Goal: Task Accomplishment & Management: Manage account settings

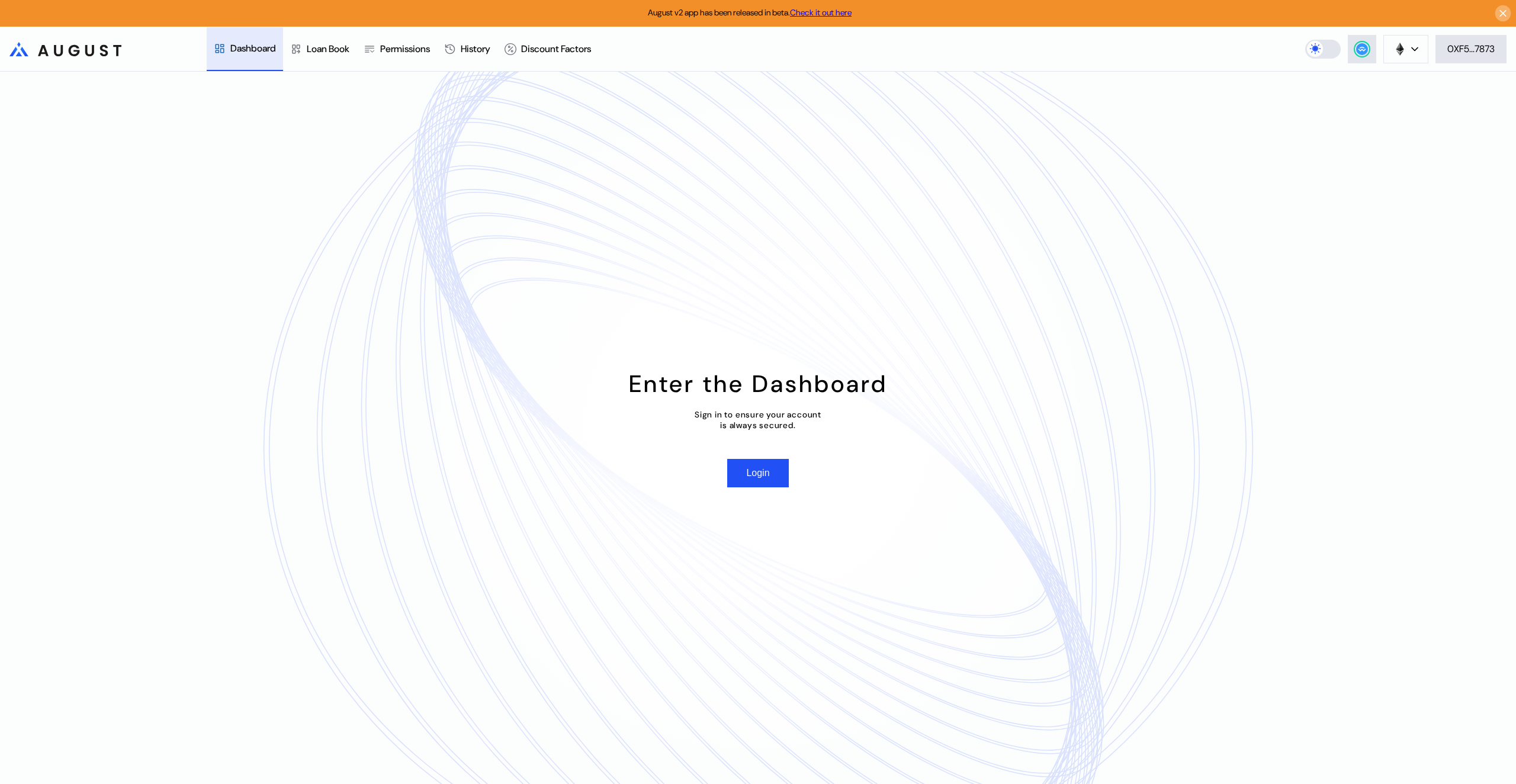
click at [1507, 9] on icon at bounding box center [1503, 13] width 11 height 12
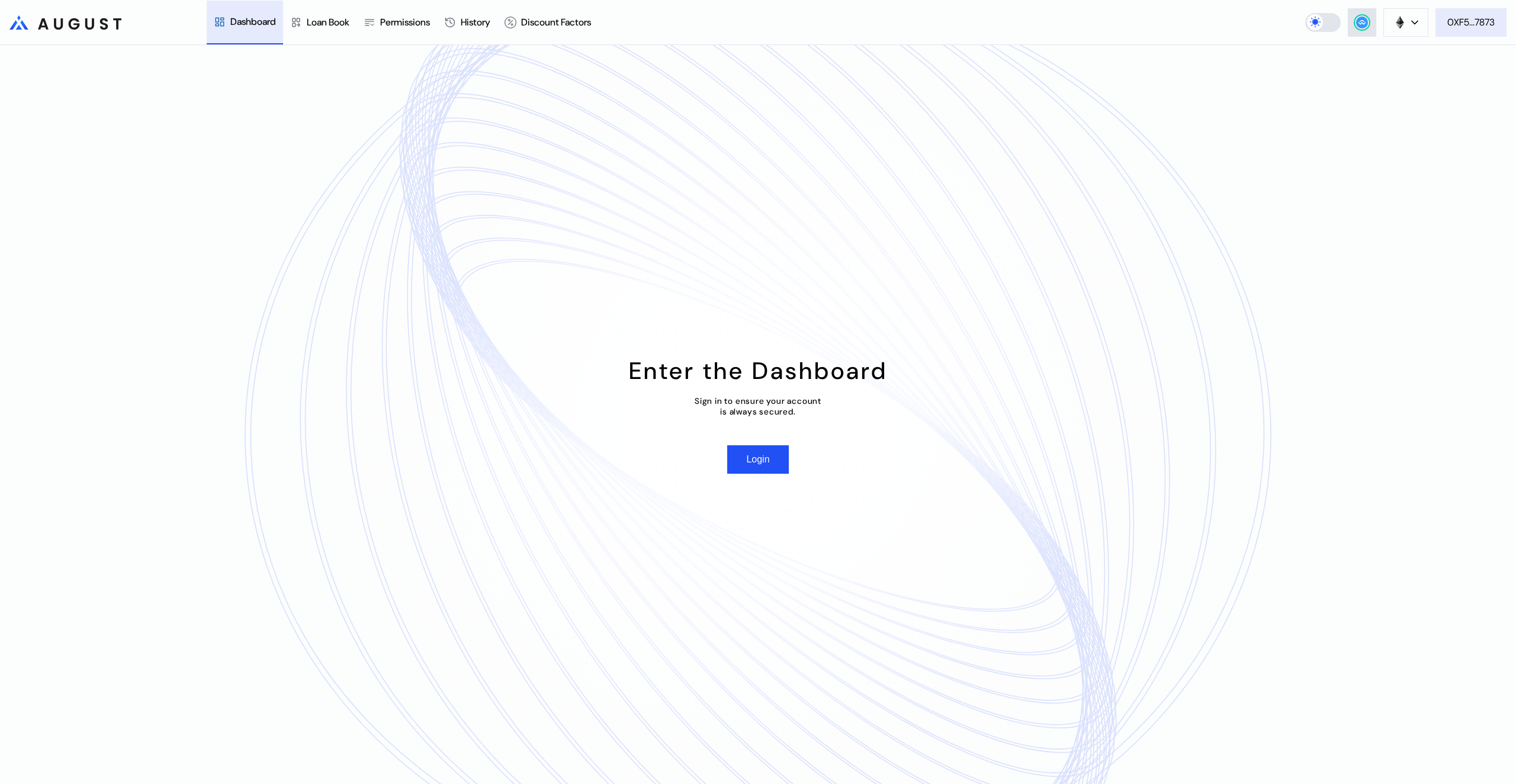
click at [1459, 21] on div "0XF5...7873" at bounding box center [1470, 22] width 47 height 12
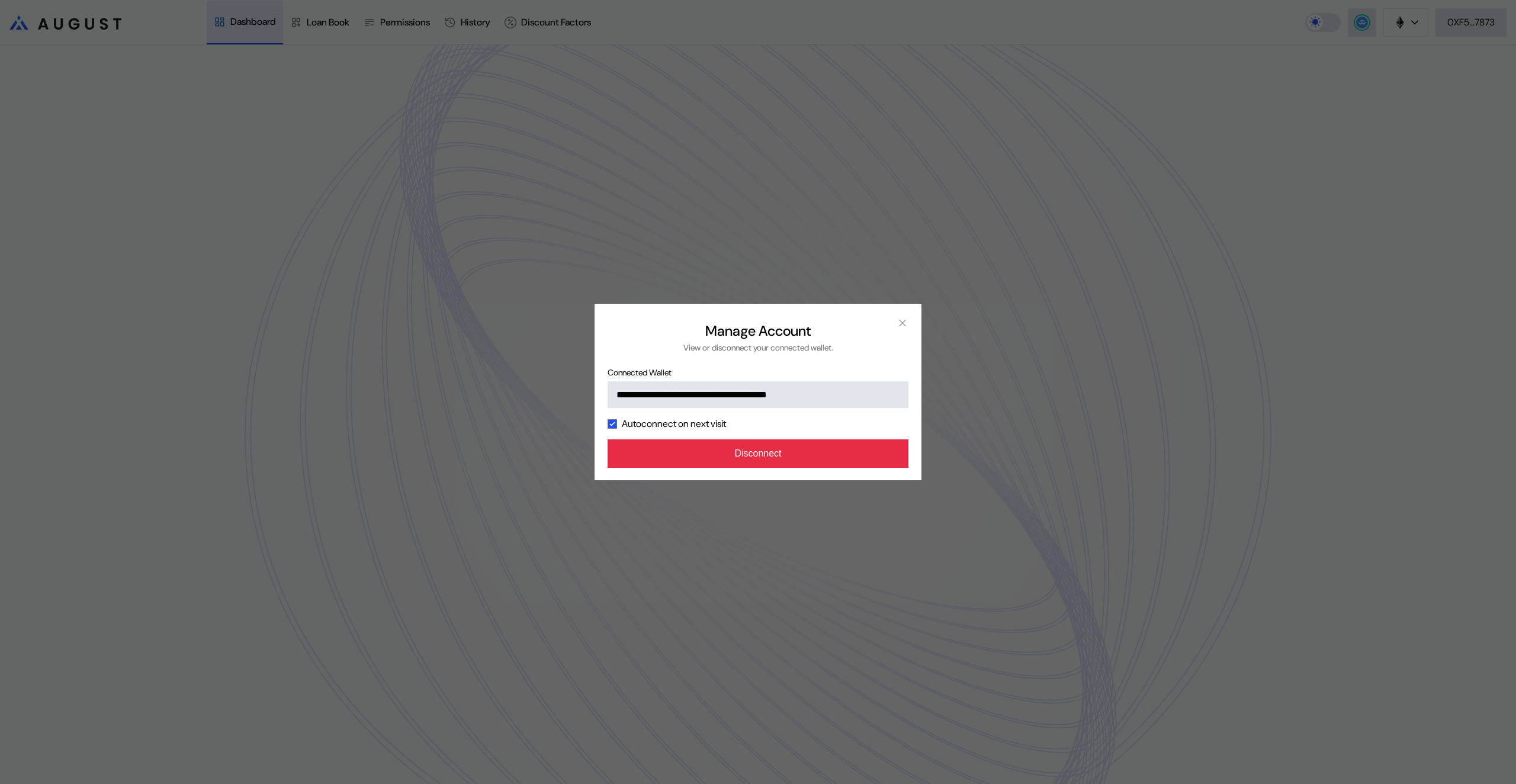
click at [806, 467] on button "Disconnect" at bounding box center [758, 453] width 301 height 28
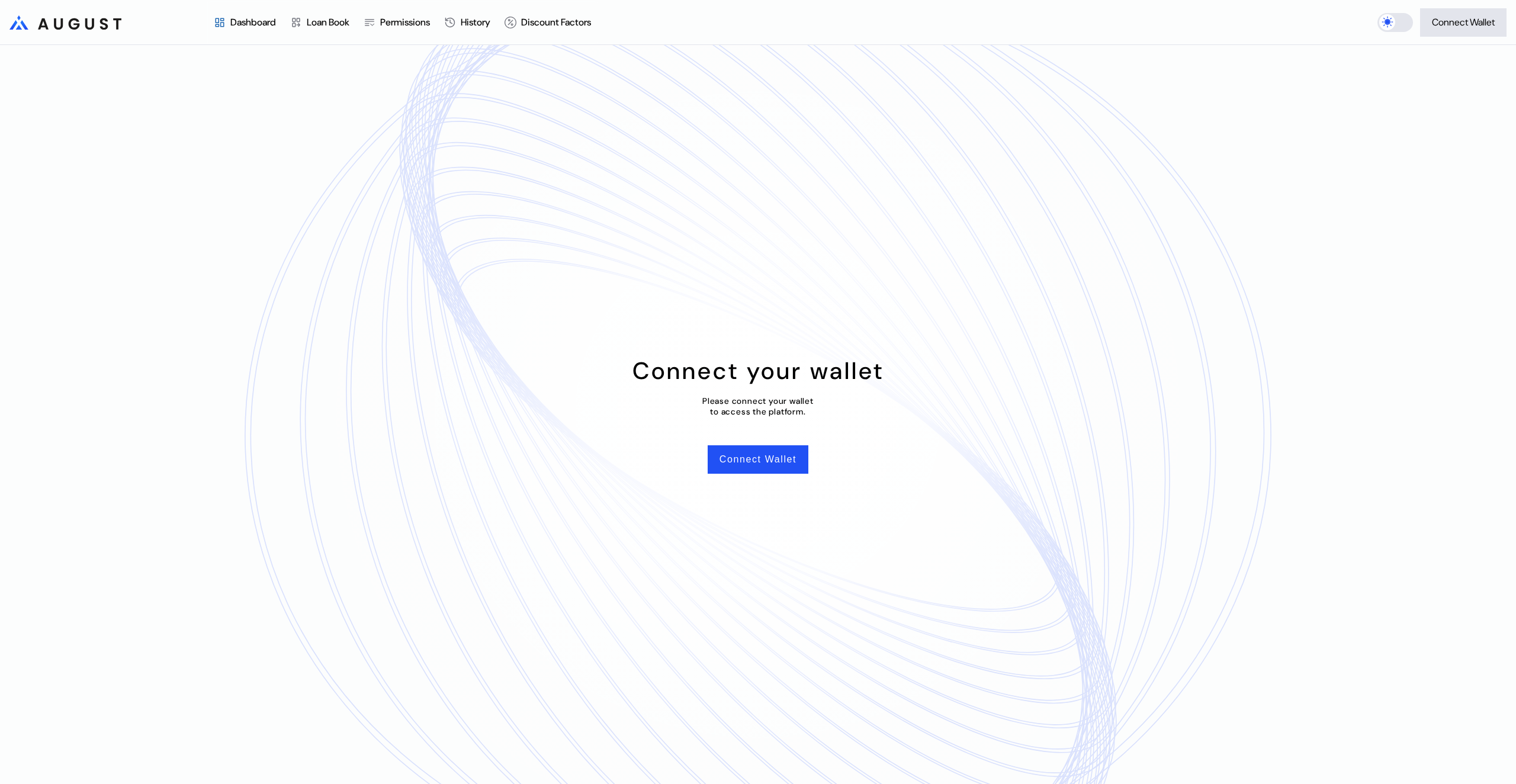
click at [1458, 7] on header ".cls-1 { fill: url(#radial-gradient); } .cls-1, .cls-2 { stroke-width: 0px; } .…" at bounding box center [758, 23] width 1516 height 45
click at [1456, 27] on div "Connect Wallet" at bounding box center [1463, 22] width 63 height 12
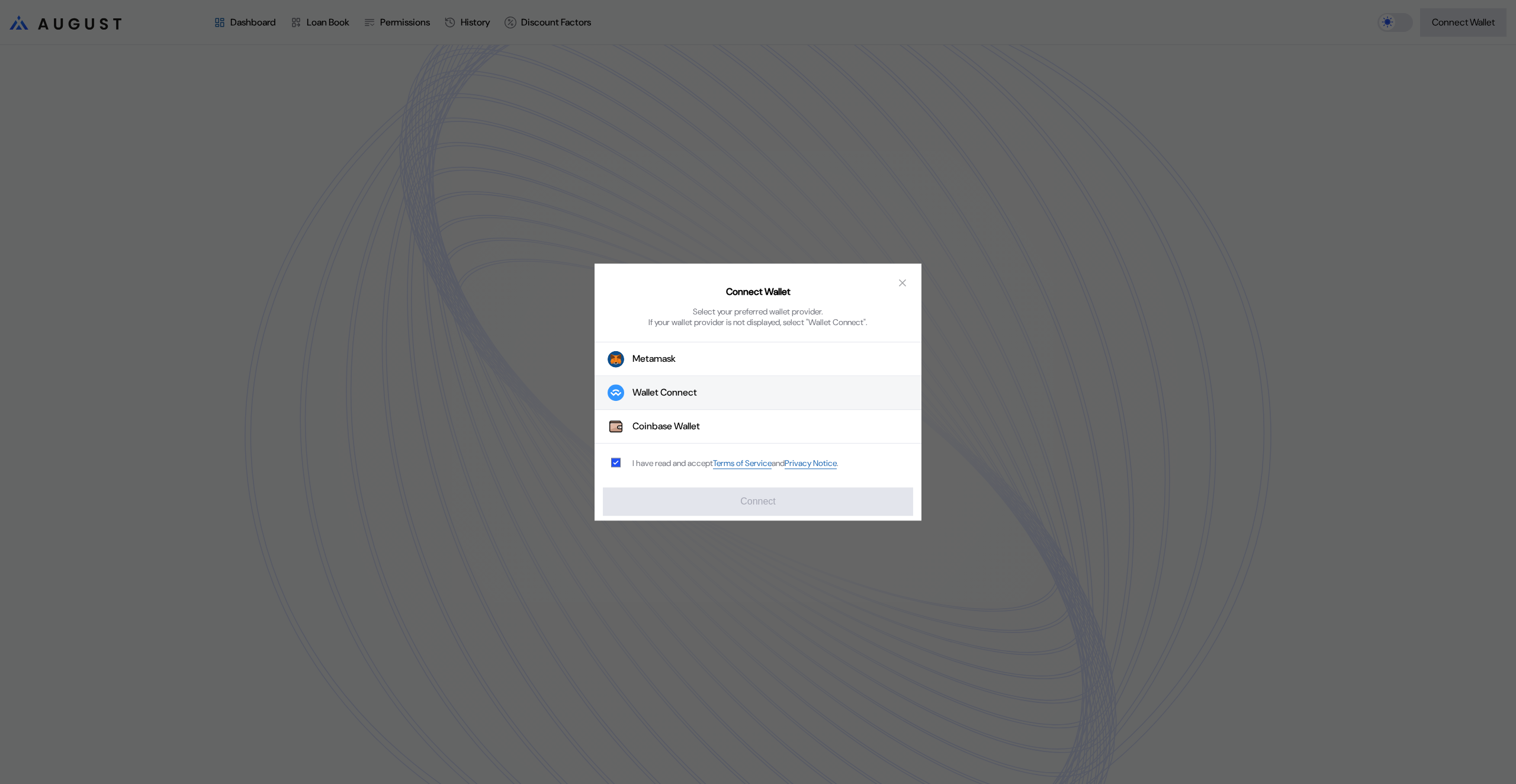
click at [658, 395] on div "Wallet Connect" at bounding box center [665, 393] width 65 height 12
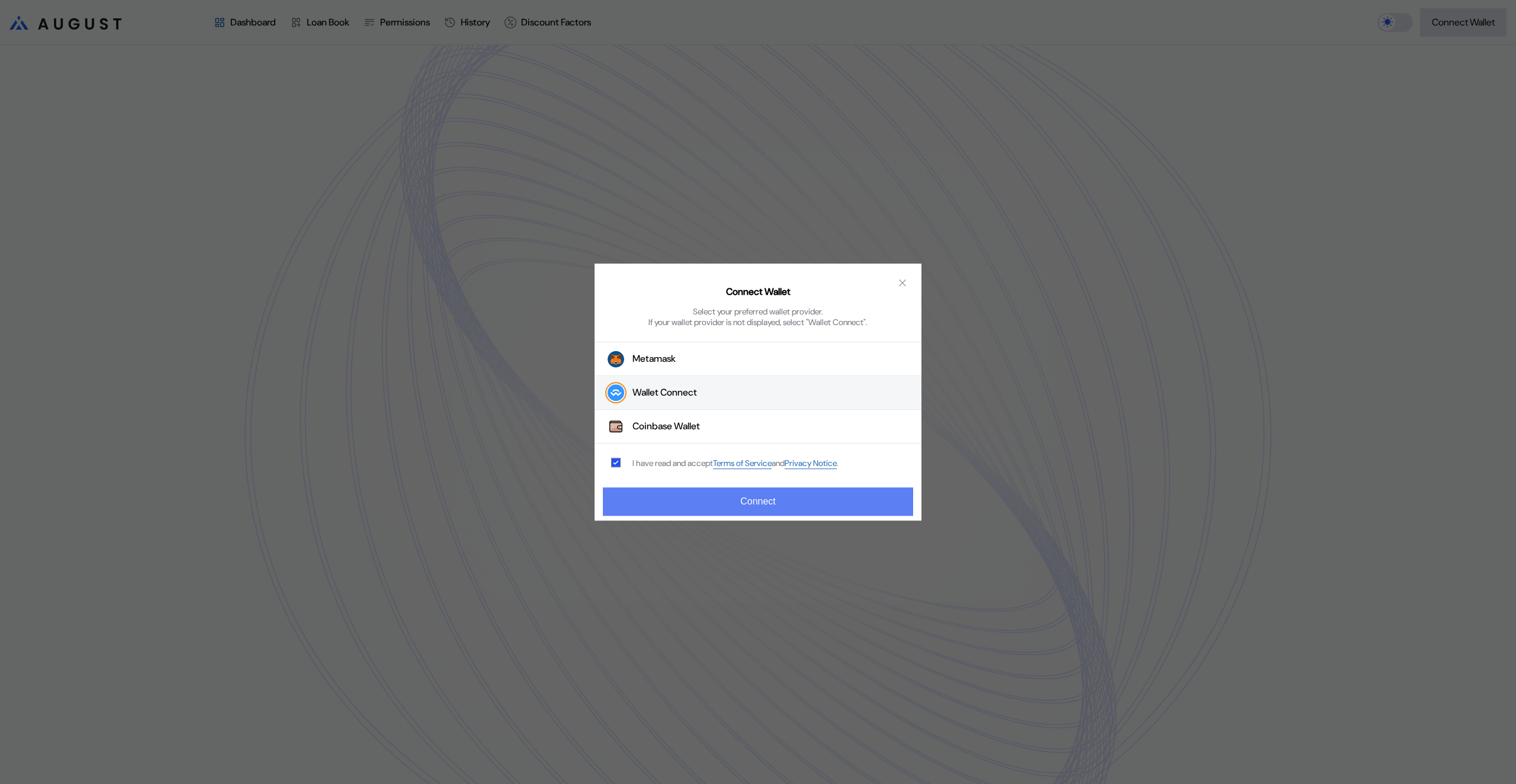
click at [739, 504] on button "Connect" at bounding box center [758, 501] width 311 height 28
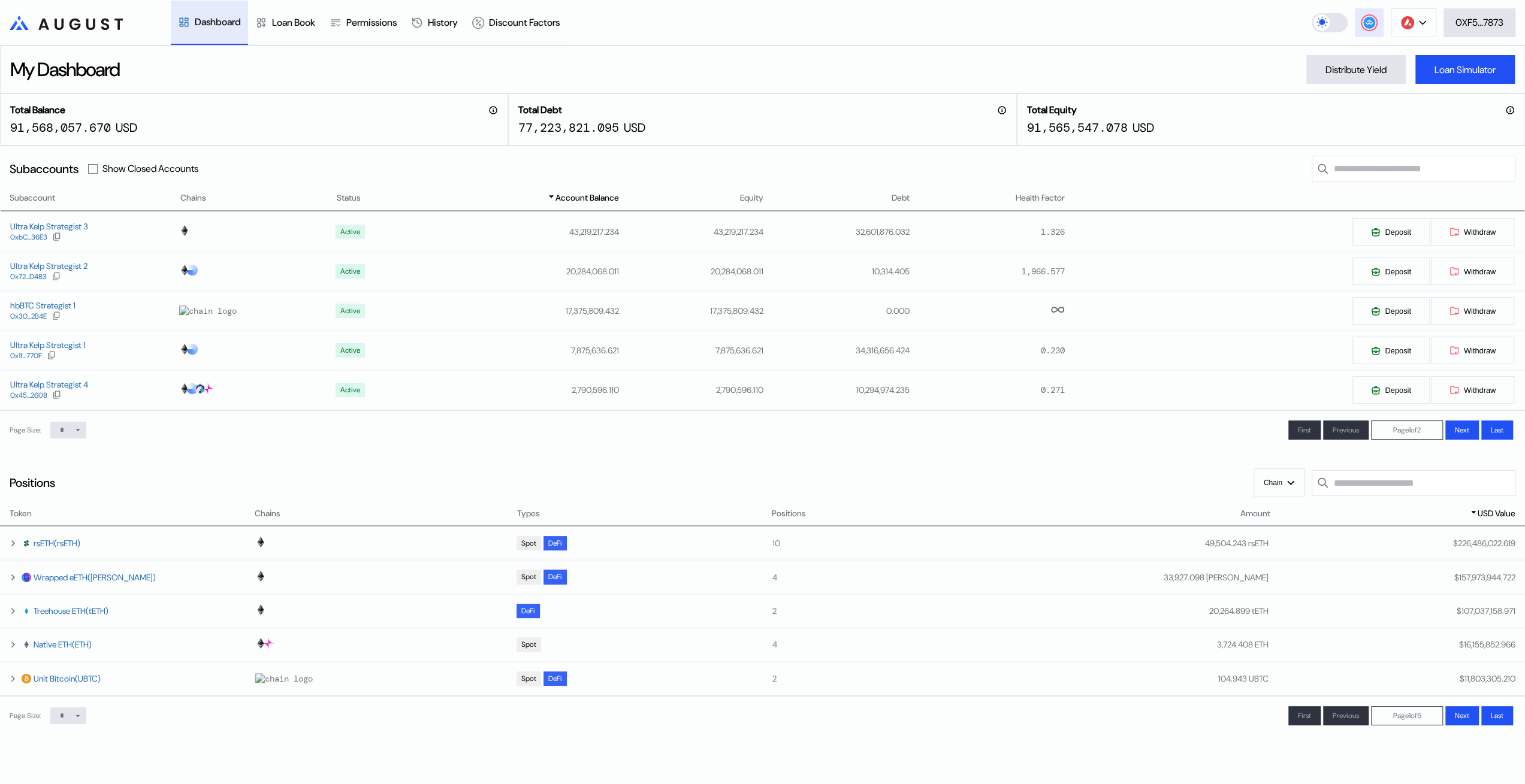
click at [1369, 19] on circle at bounding box center [1369, 22] width 12 height 12
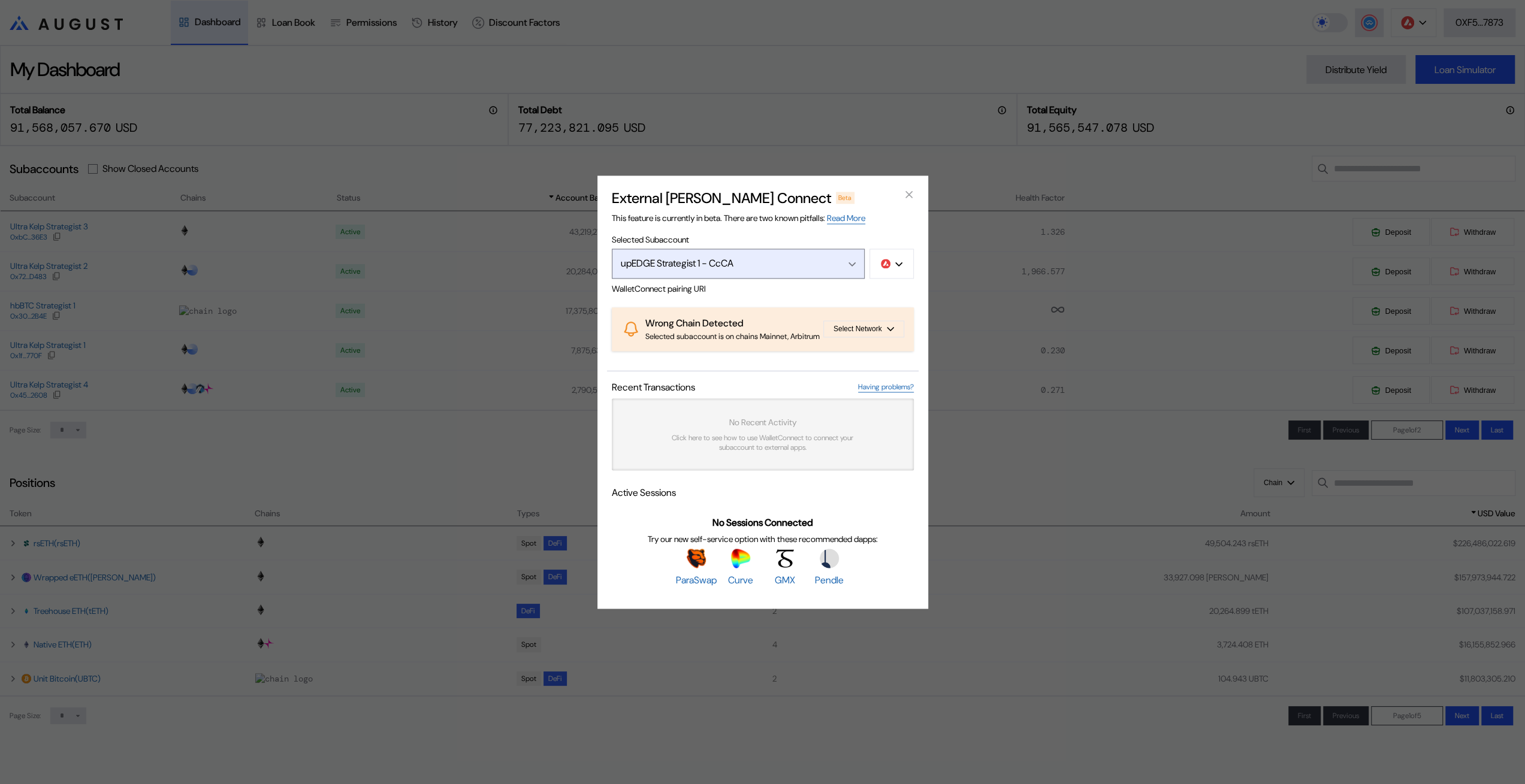
click at [783, 257] on div "upEDGE Strategist 1 - CcCA" at bounding box center [726, 263] width 209 height 12
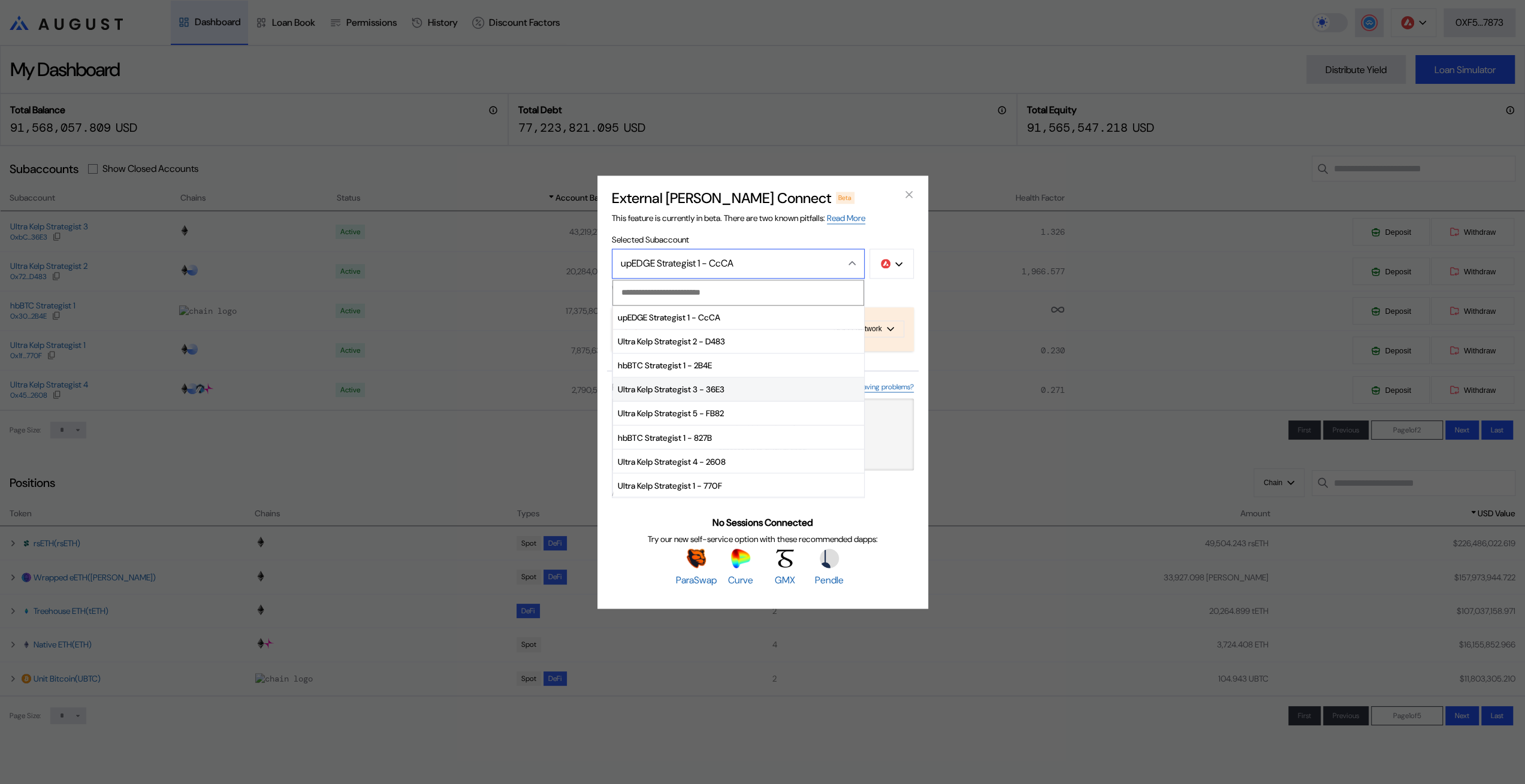
click at [679, 378] on span "Ultra Kelp Strategist 3 - 36E3" at bounding box center [739, 390] width 251 height 24
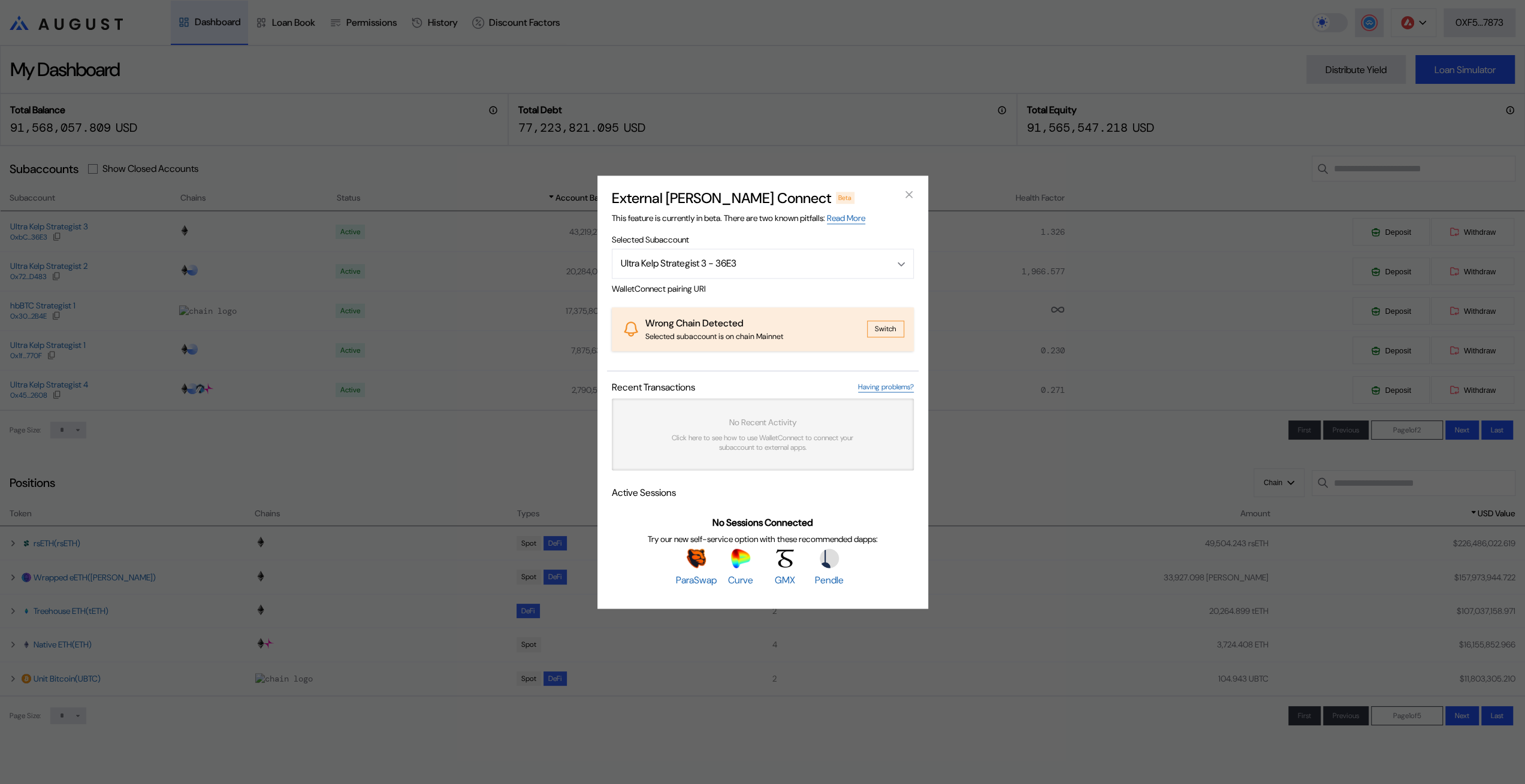
click at [896, 322] on button "Switch" at bounding box center [886, 329] width 37 height 17
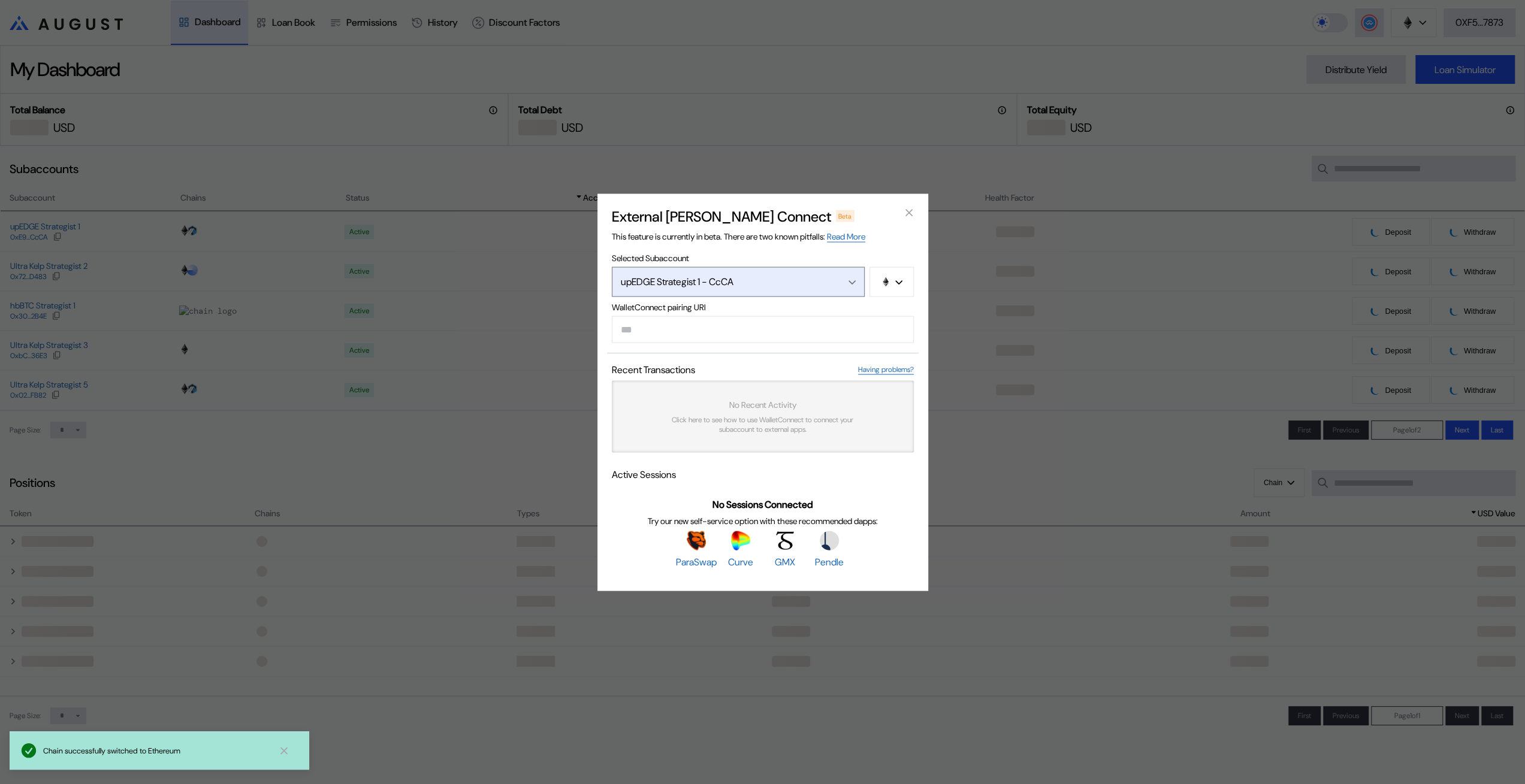
click at [856, 266] on button "upEDGE Strategist 1 - CcCA" at bounding box center [738, 281] width 253 height 30
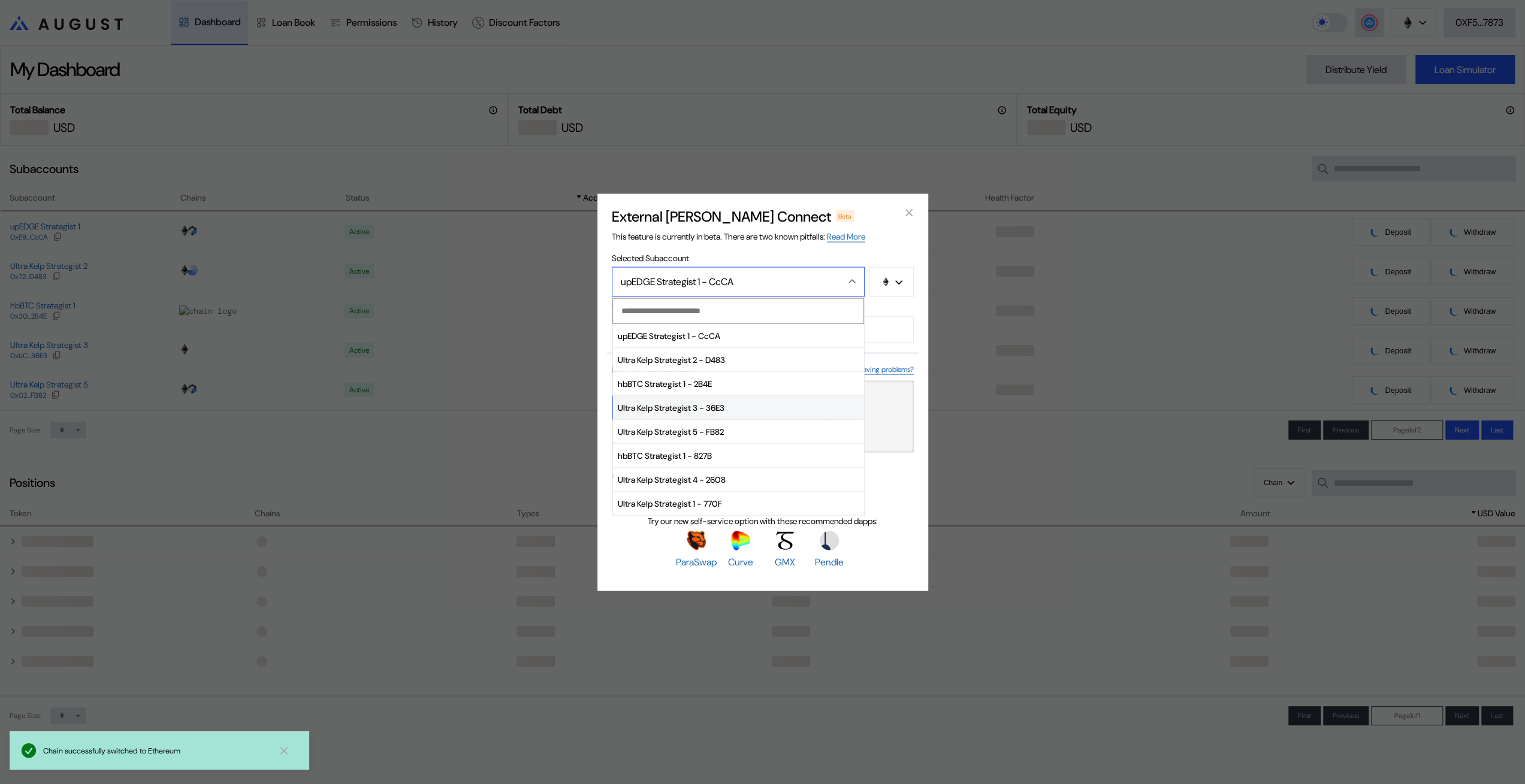
click at [715, 405] on span "Ultra Kelp Strategist 3 - 36E3" at bounding box center [739, 407] width 251 height 24
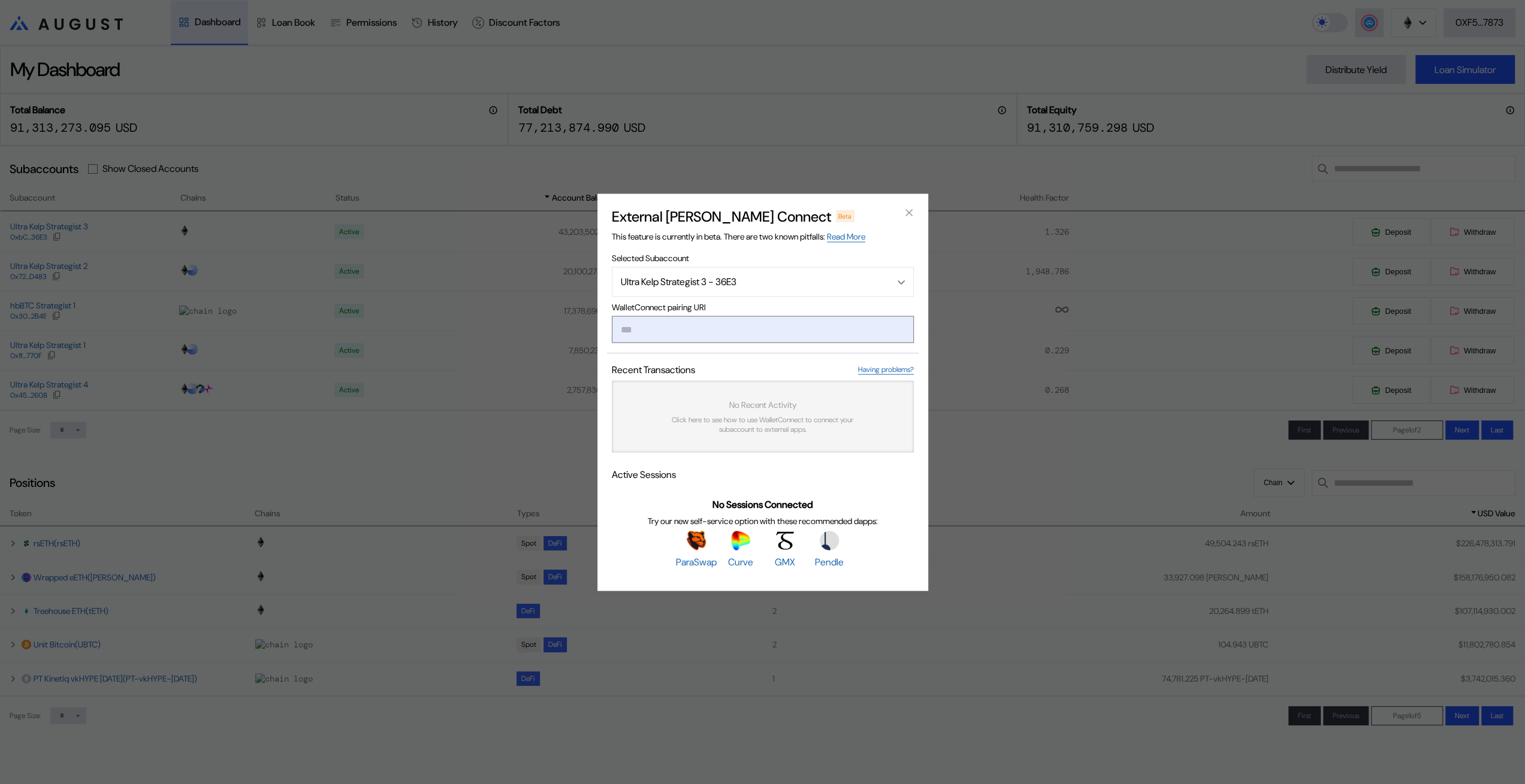
paste input "**********"
type input "**********"
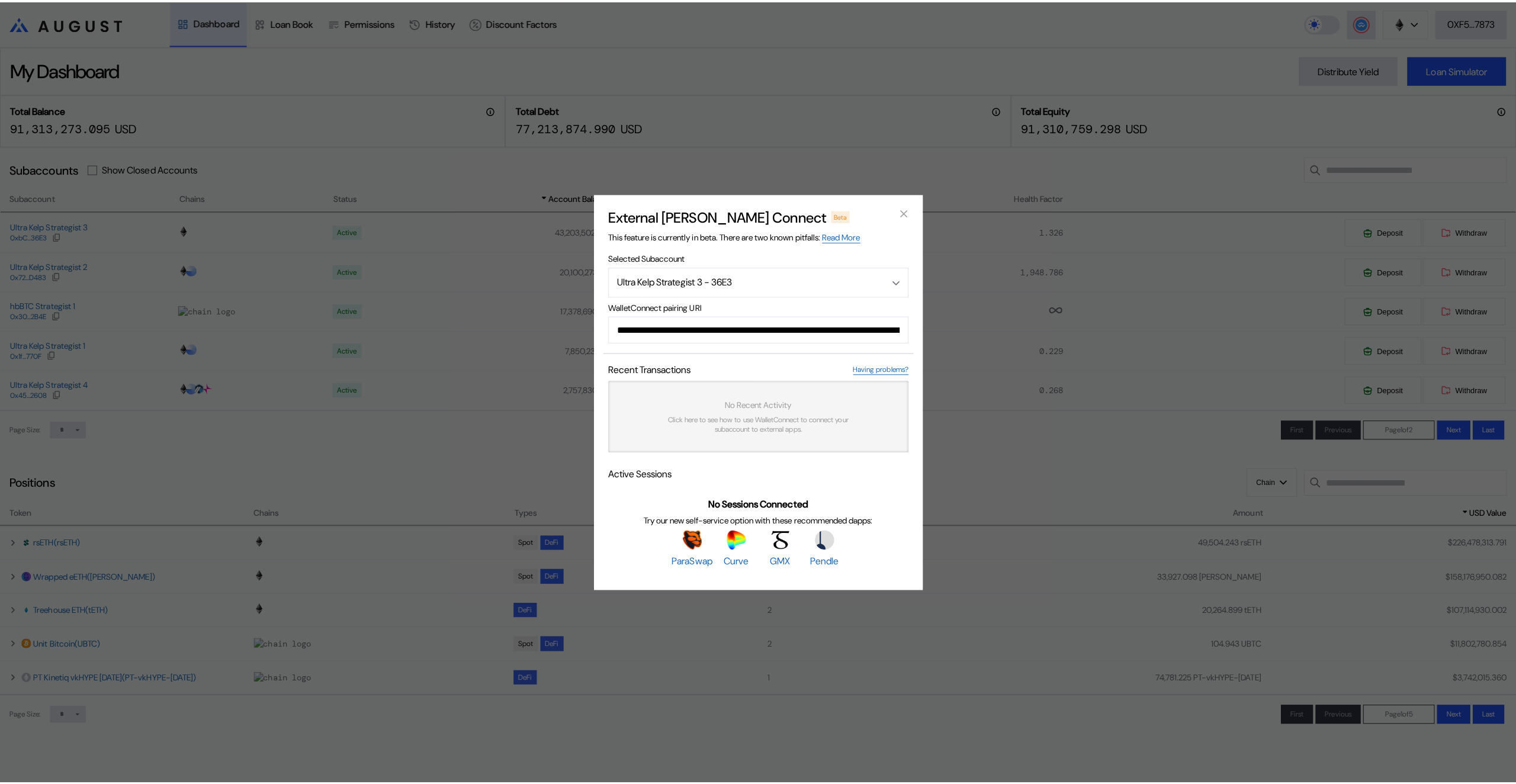
scroll to position [0, 721]
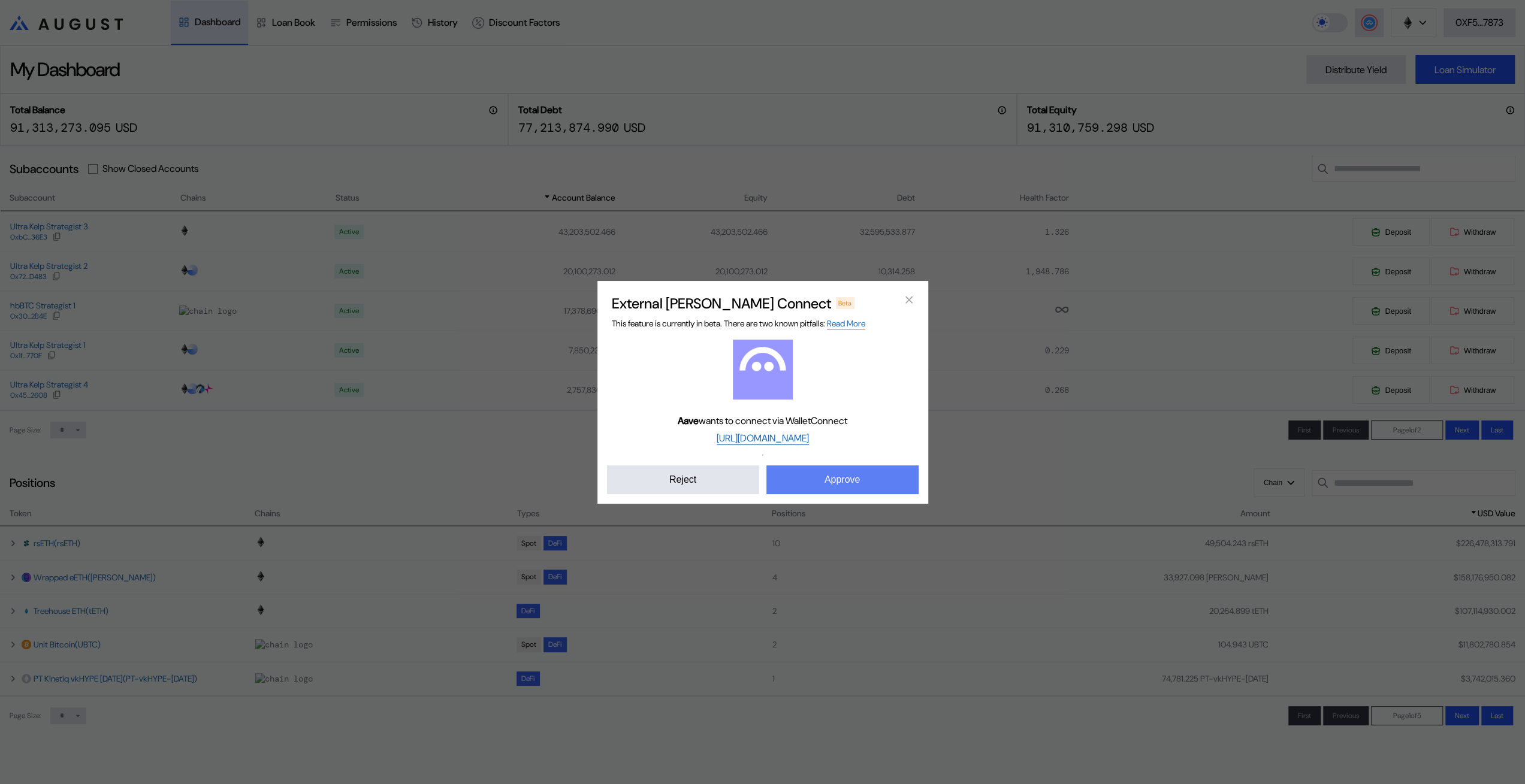
click at [833, 494] on button "Approve" at bounding box center [843, 480] width 152 height 28
